Goal: Task Accomplishment & Management: Use online tool/utility

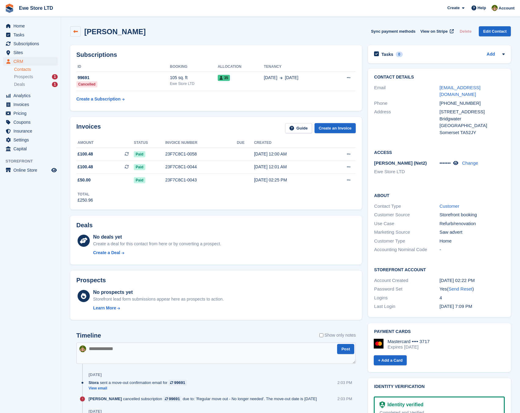
click at [79, 32] on link at bounding box center [75, 31] width 10 height 10
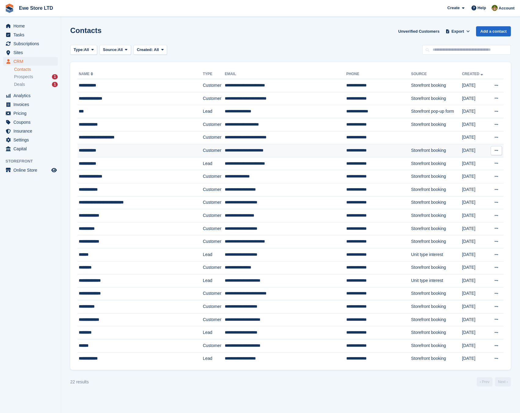
click at [101, 152] on div "**********" at bounding box center [131, 150] width 105 height 6
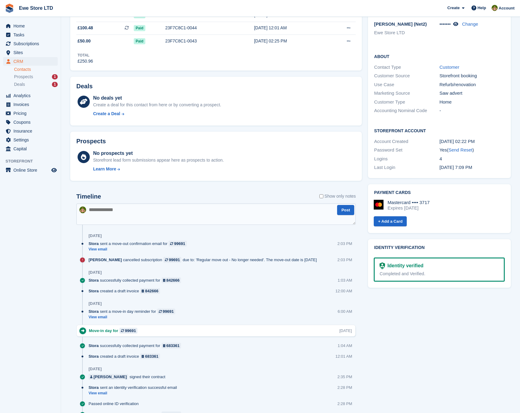
scroll to position [26, 0]
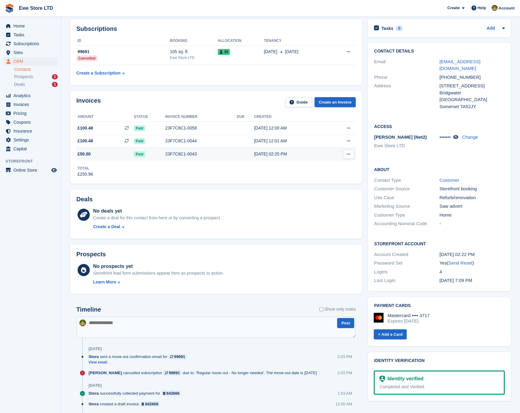
click at [347, 154] on icon at bounding box center [348, 154] width 3 height 4
click at [256, 166] on div "Total £250.96" at bounding box center [216, 169] width 280 height 17
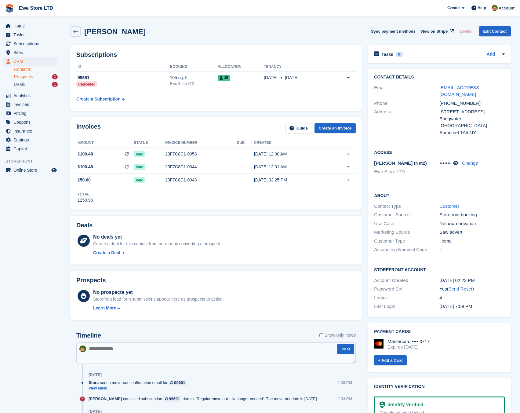
click at [20, 75] on span "Prospects" at bounding box center [23, 77] width 19 height 6
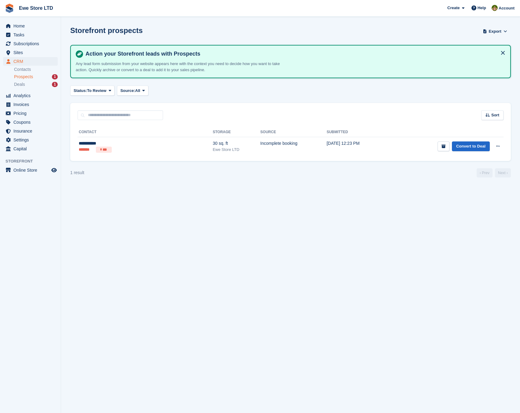
click at [23, 89] on div "CRM CRM CRM Contacts Prospects 1 Deals 1 Contacts Prospects 1 Deals 1" at bounding box center [30, 74] width 61 height 34
click at [22, 85] on span "Deals" at bounding box center [19, 85] width 11 height 6
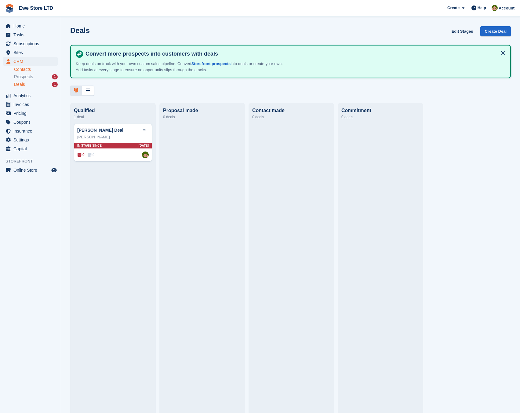
click at [16, 70] on link "Contacts" at bounding box center [36, 70] width 44 height 6
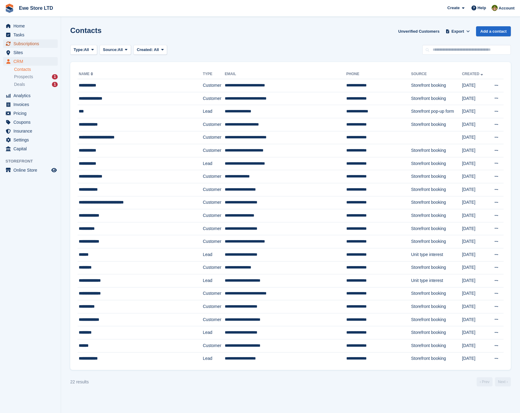
click at [21, 43] on span "Subscriptions" at bounding box center [31, 43] width 37 height 9
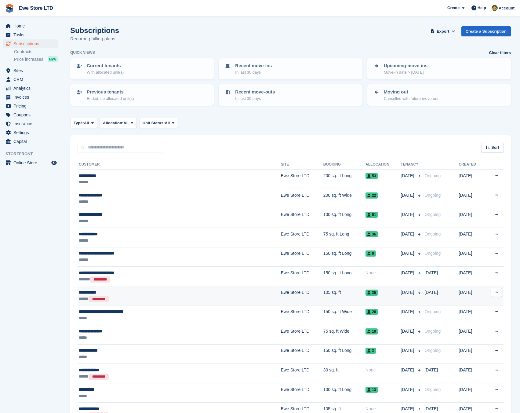
click at [492, 293] on button at bounding box center [496, 292] width 11 height 9
click at [470, 292] on td "[DATE]" at bounding box center [472, 296] width 26 height 20
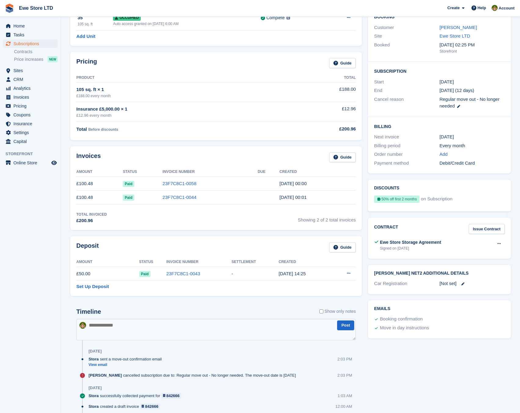
scroll to position [61, 0]
click at [349, 273] on icon at bounding box center [348, 273] width 3 height 4
click at [318, 287] on p "Settle deposit" at bounding box center [324, 285] width 53 height 8
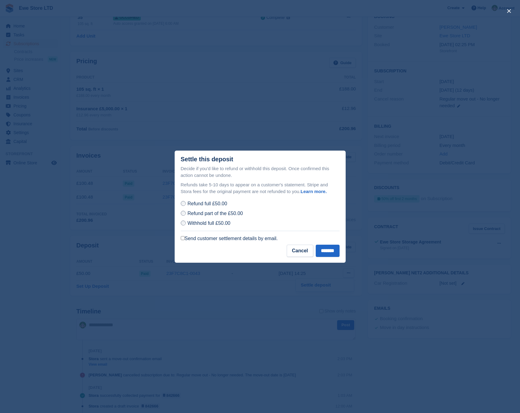
click at [223, 241] on label "Send customer settlement details by email." at bounding box center [229, 239] width 97 height 6
click at [335, 252] on input "*******" at bounding box center [328, 251] width 24 height 12
